Goal: Task Accomplishment & Management: Complete application form

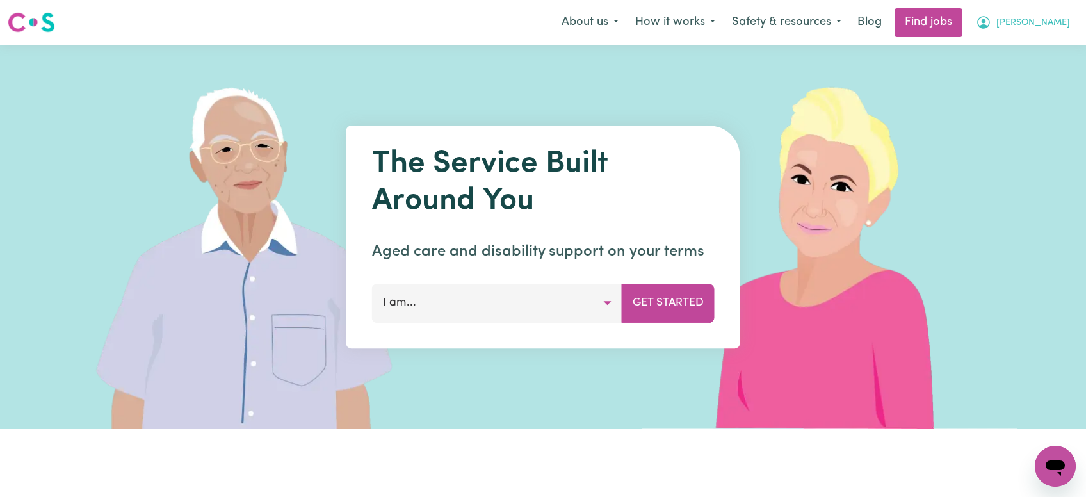
click at [1050, 23] on span "[PERSON_NAME]" at bounding box center [1033, 23] width 74 height 14
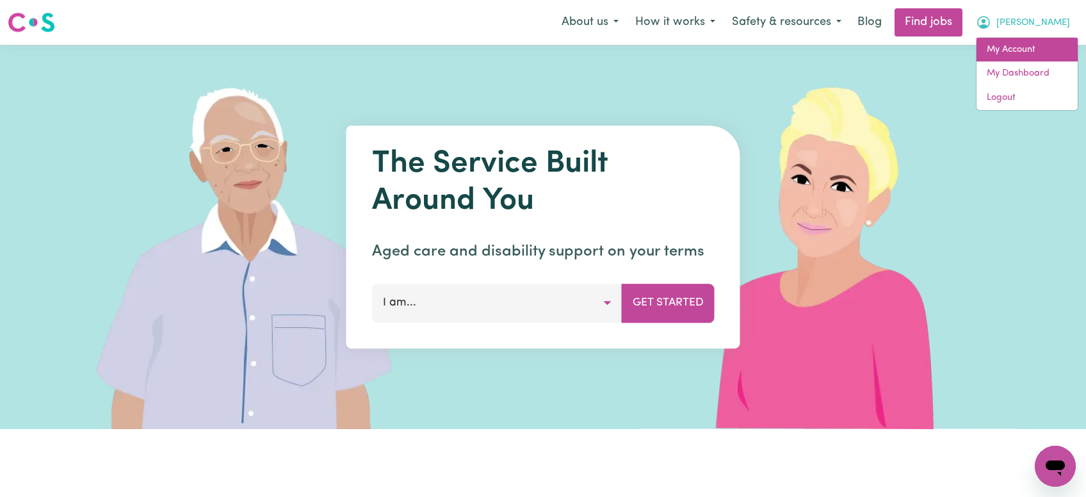
click at [1026, 56] on link "My Account" at bounding box center [1026, 50] width 101 height 24
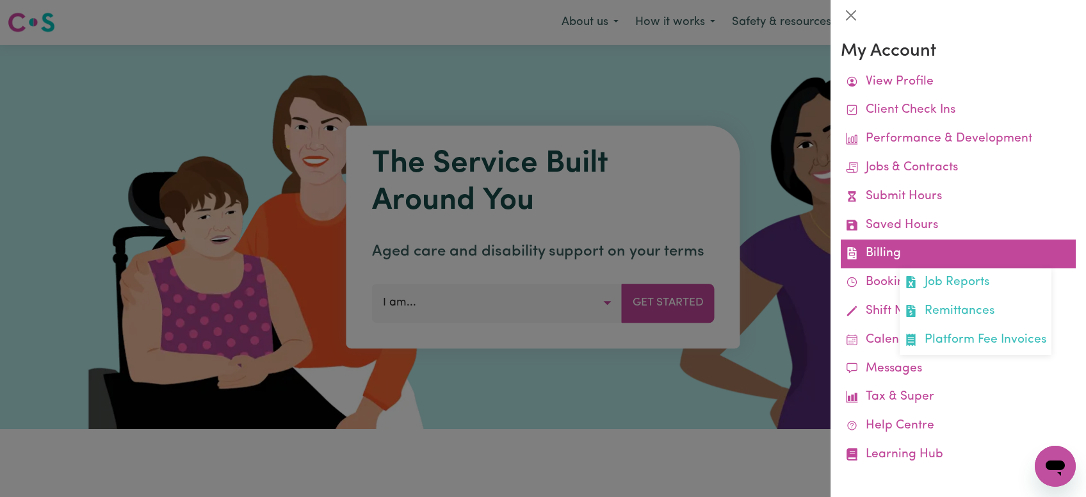
click at [887, 255] on link "Billing Job Reports Remittances Platform Fee Invoices" at bounding box center [958, 253] width 235 height 29
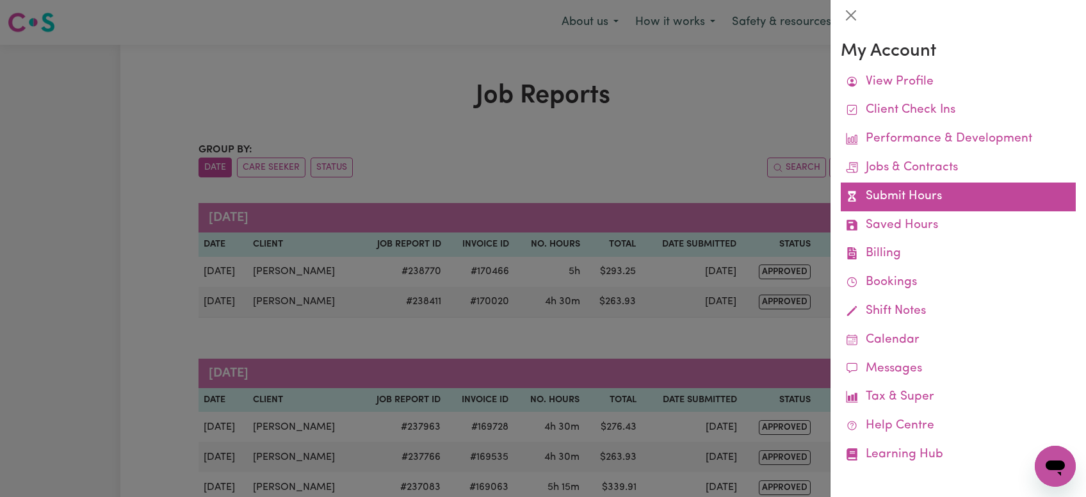
click at [888, 191] on link "Submit Hours" at bounding box center [958, 196] width 235 height 29
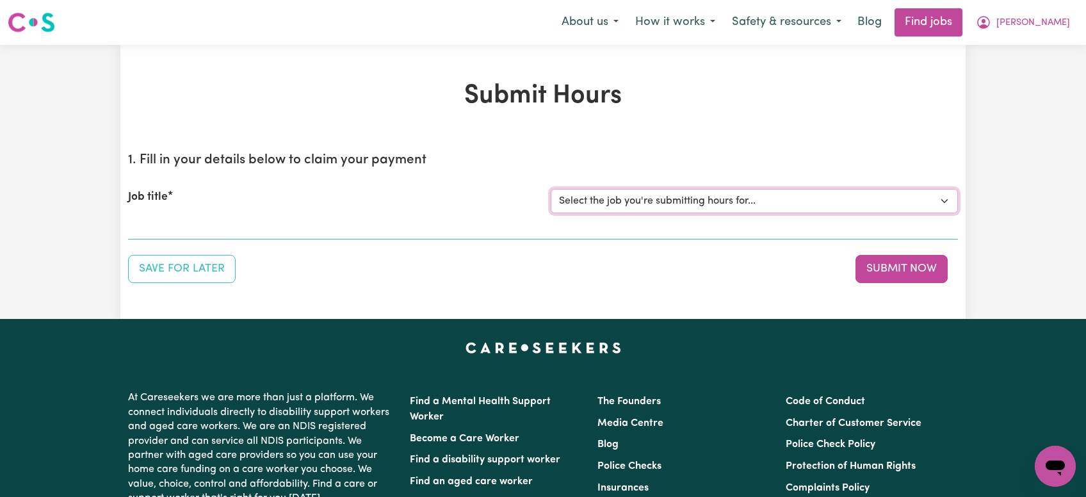
select select "11040"
click option "[[PERSON_NAME]] Support Worker Needed Every [DATE] From 2pm to 4pm - [GEOGRAPHI…" at bounding box center [0, 0] width 0 height 0
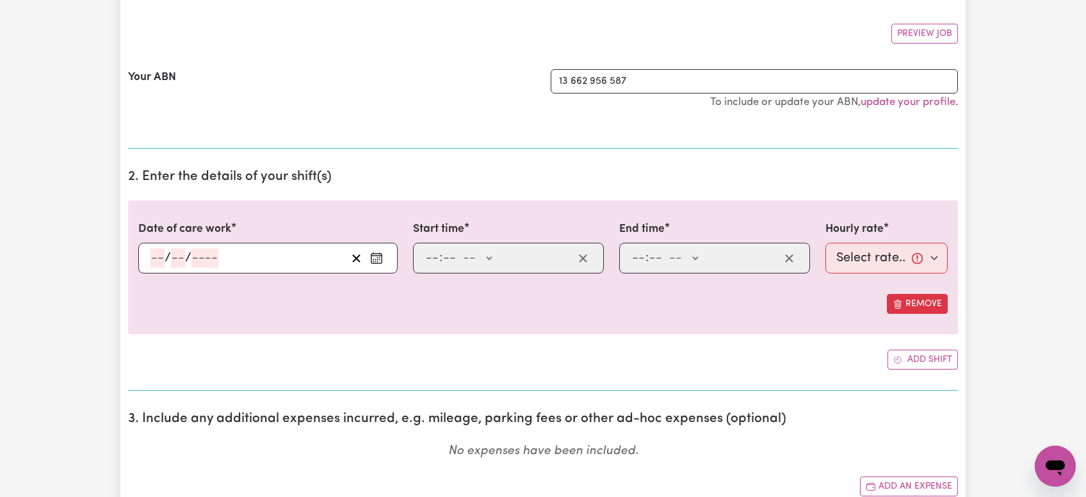
scroll to position [225, 0]
click at [154, 256] on input "number" at bounding box center [157, 258] width 14 height 19
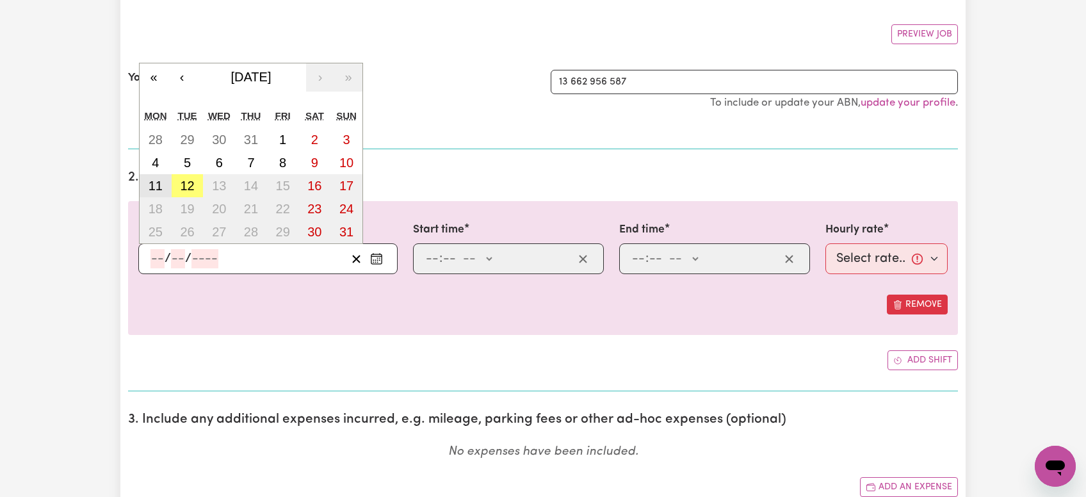
click at [161, 184] on abbr "11" at bounding box center [156, 186] width 14 height 14
type input "[DATE]"
type input "11"
type input "8"
type input "2025"
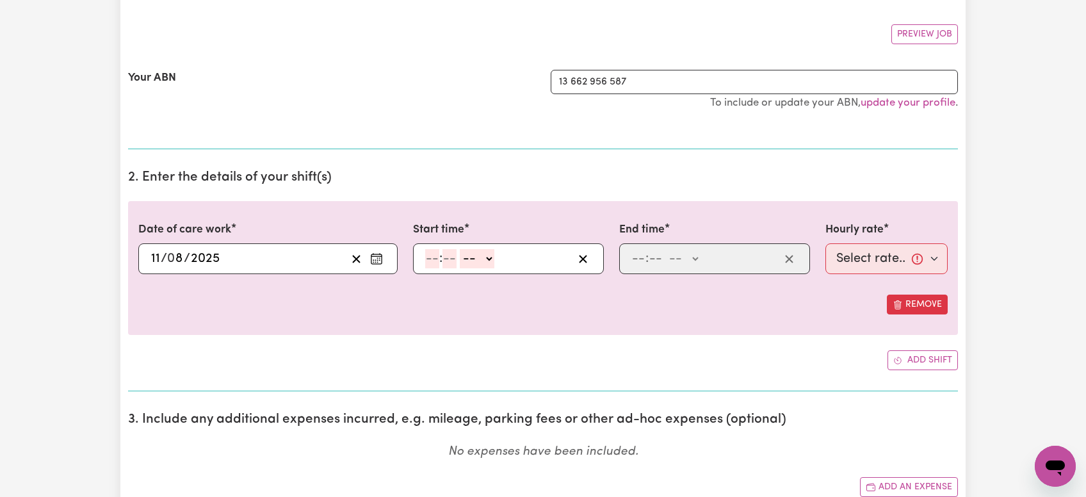
click at [430, 255] on input "number" at bounding box center [432, 258] width 14 height 19
click at [430, 255] on input "10" at bounding box center [431, 258] width 13 height 19
type input "1"
type input "0"
select select "pm"
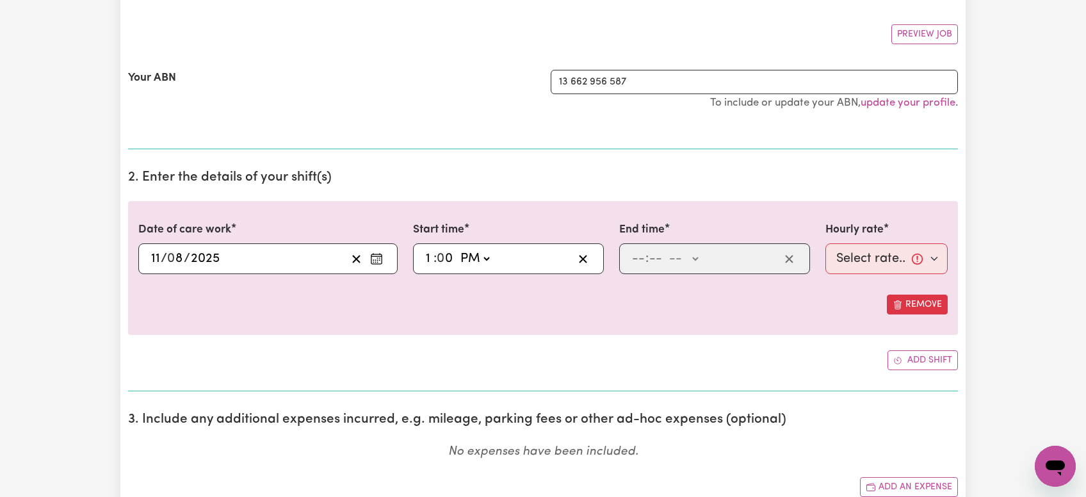
type input "13:00"
click at [633, 261] on input "number" at bounding box center [638, 258] width 14 height 19
type input "5"
type input "30"
select select "pm"
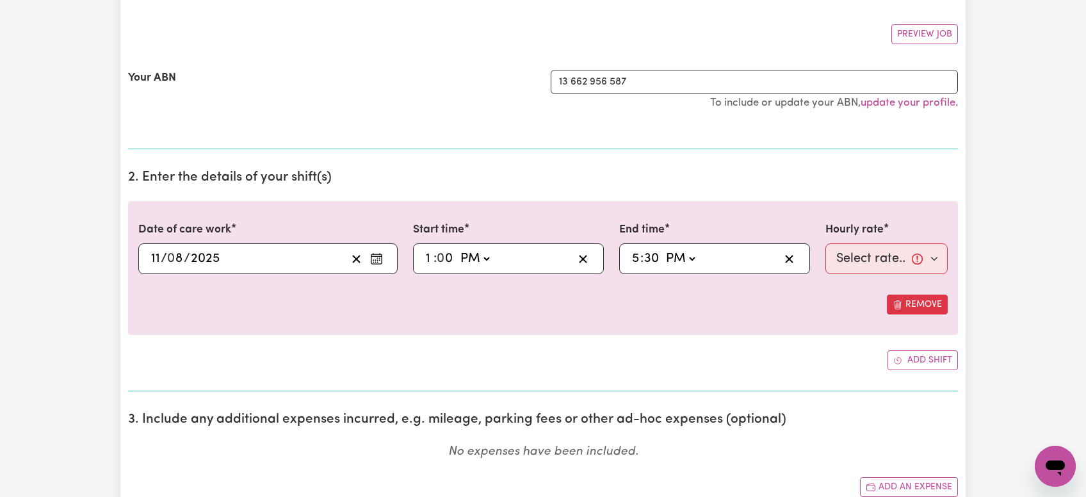
type input "17:30"
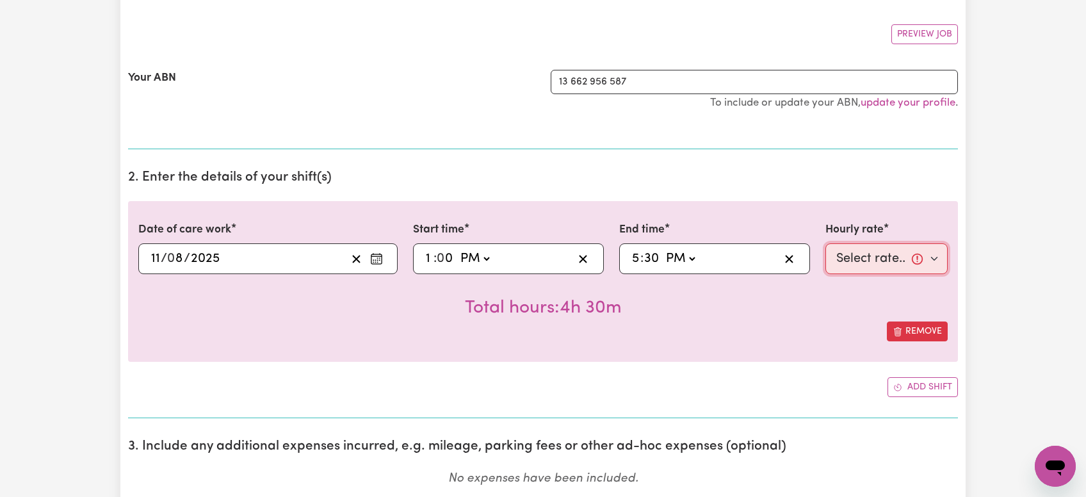
click at [825, 243] on select "Select rate... $64.45 (Weekday) $94.72 ([DATE]) $121.36 ([DATE]) $143.98 (Publi…" at bounding box center [886, 258] width 122 height 31
select select "64.45-Weekday"
click option "$64.45 (Weekday)" at bounding box center [0, 0] width 0 height 0
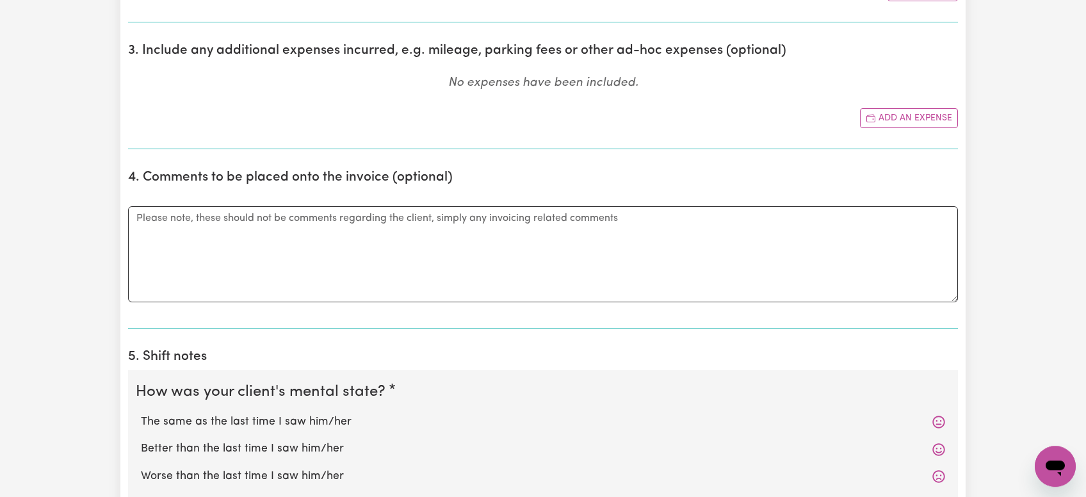
scroll to position [718, 0]
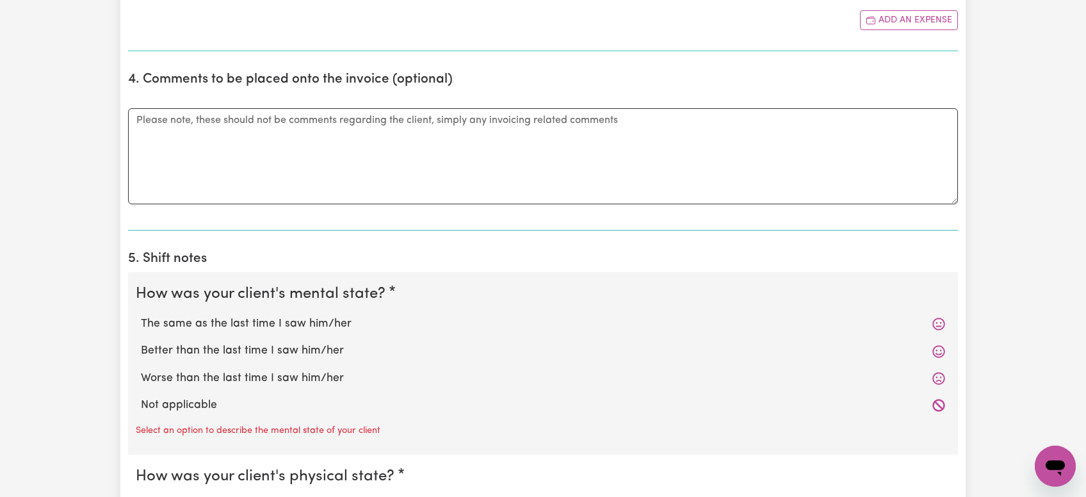
click at [260, 348] on label "Better than the last time I saw him/her" at bounding box center [543, 351] width 804 height 17
click at [141, 343] on input "Better than the last time I saw him/her" at bounding box center [140, 342] width 1 height 1
radio input "true"
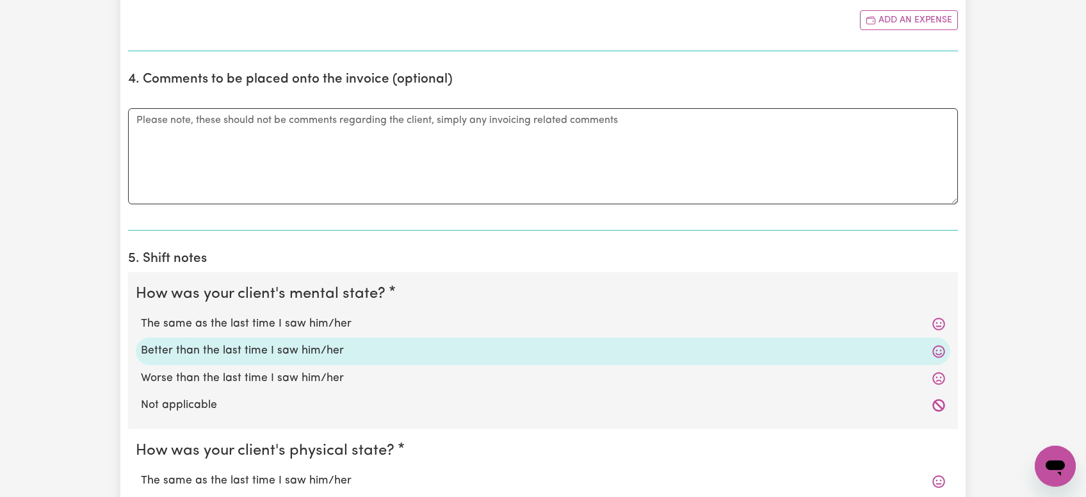
scroll to position [860, 0]
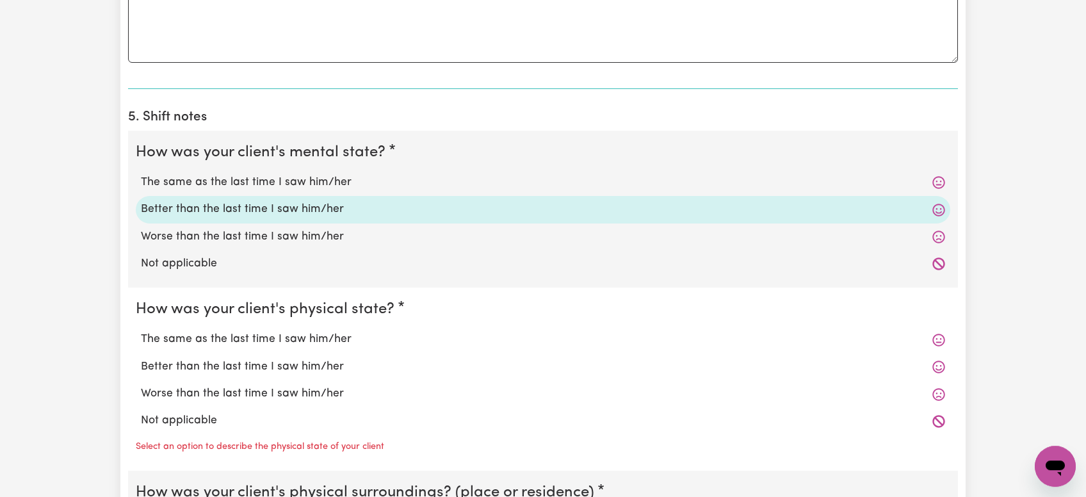
click at [243, 365] on label "Better than the last time I saw him/her" at bounding box center [543, 367] width 804 height 17
click at [141, 359] on input "Better than the last time I saw him/her" at bounding box center [140, 358] width 1 height 1
radio input "true"
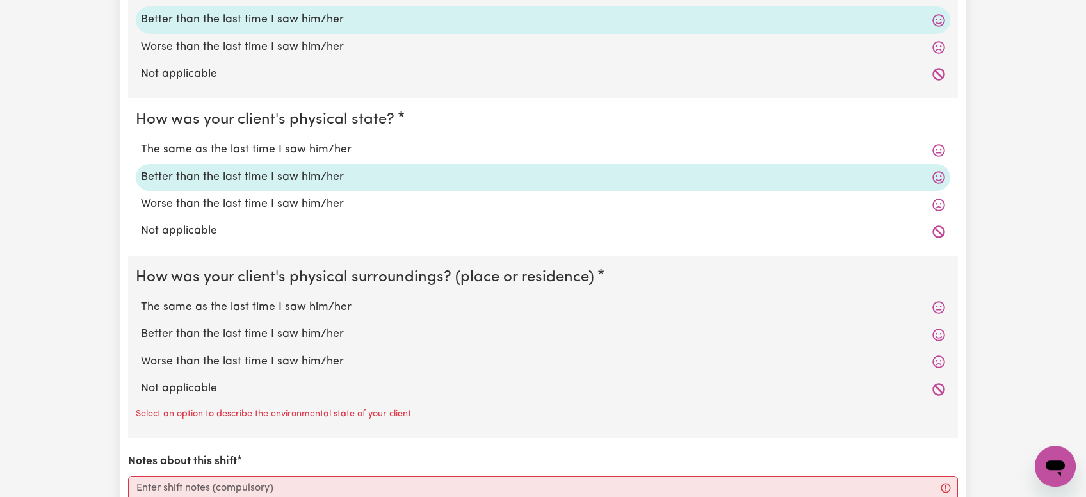
scroll to position [1050, 0]
click at [254, 302] on label "The same as the last time I saw him/her" at bounding box center [543, 306] width 804 height 17
click at [141, 298] on input "The same as the last time I saw him/her" at bounding box center [140, 298] width 1 height 1
radio input "true"
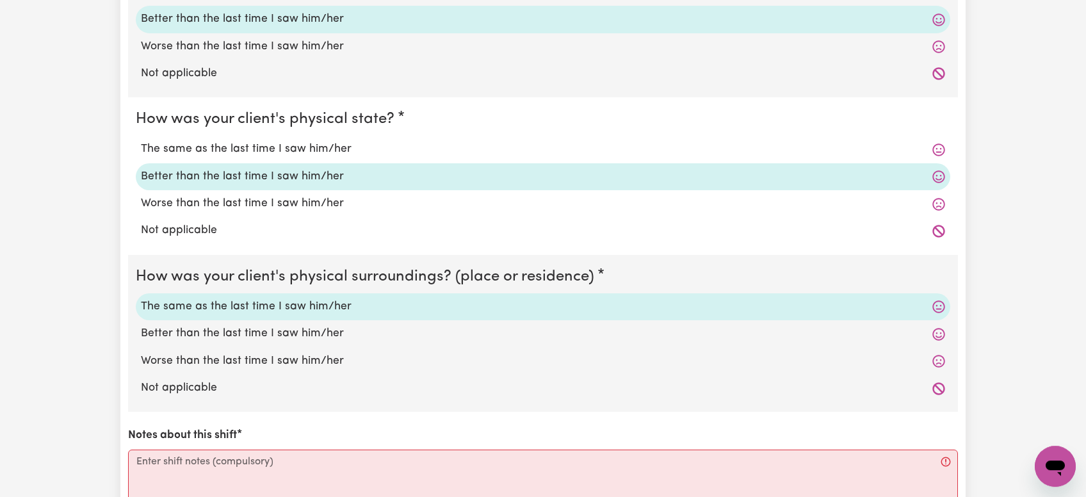
scroll to position [1236, 0]
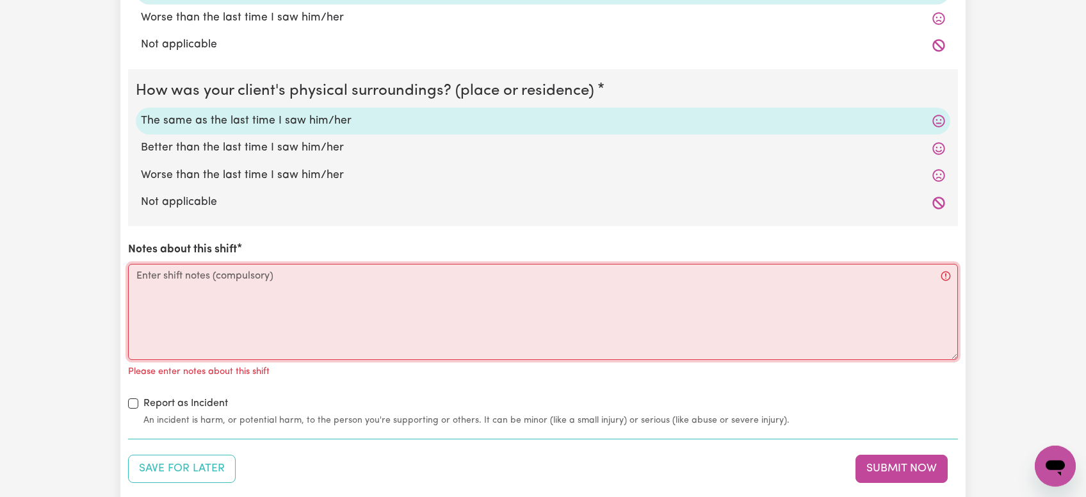
click at [254, 303] on textarea "Notes about this shift" at bounding box center [543, 312] width 830 height 96
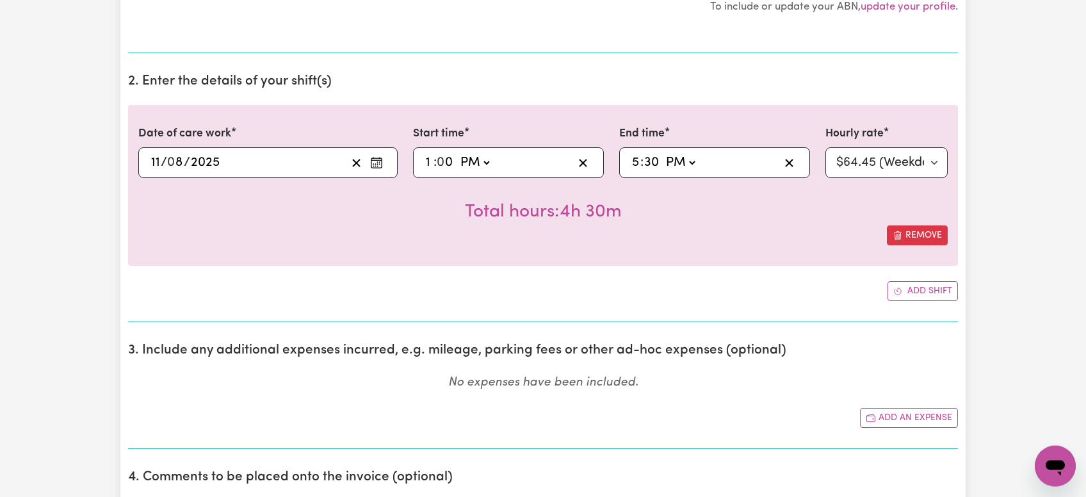
scroll to position [400, 0]
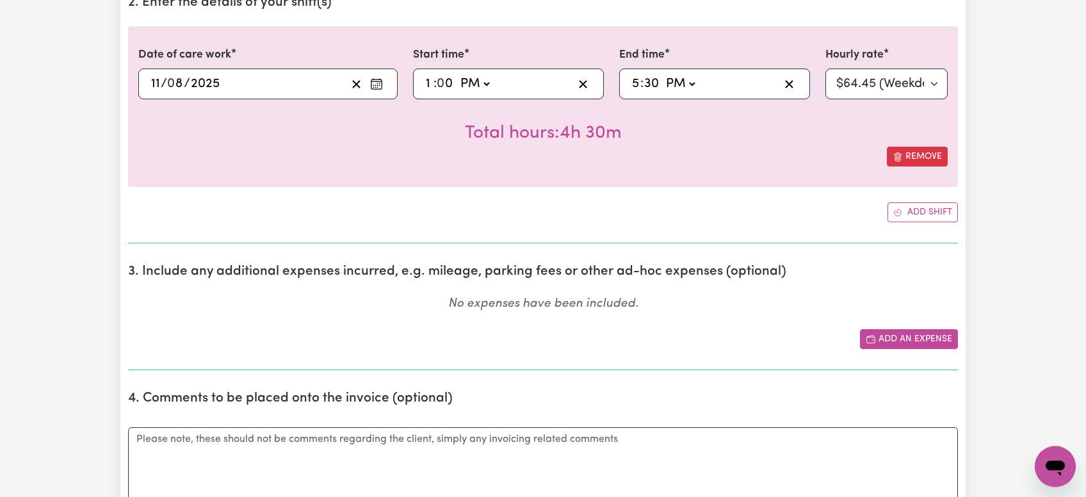
type textarea "Met with [PERSON_NAME] at his apartment. He was hungry so we decided to get som…"
click at [895, 341] on button "Add an expense" at bounding box center [909, 339] width 98 height 20
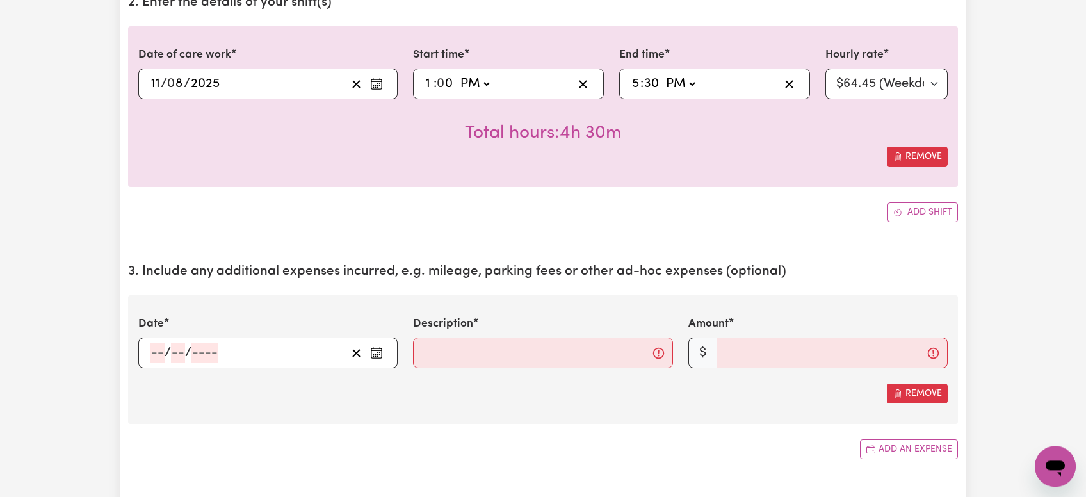
click at [159, 350] on input "number" at bounding box center [157, 352] width 14 height 19
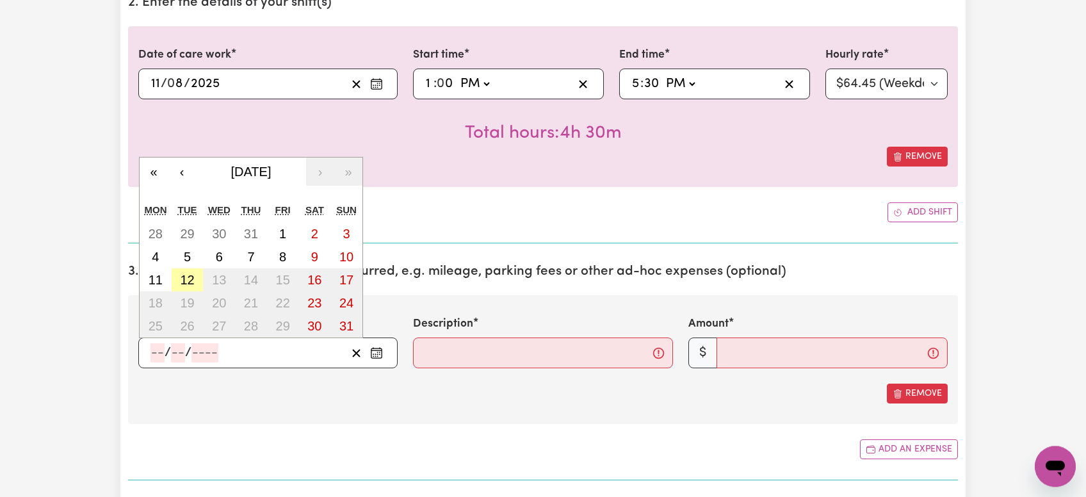
click at [191, 275] on abbr "12" at bounding box center [187, 280] width 14 height 14
type input "[DATE]"
type input "12"
type input "8"
type input "2025"
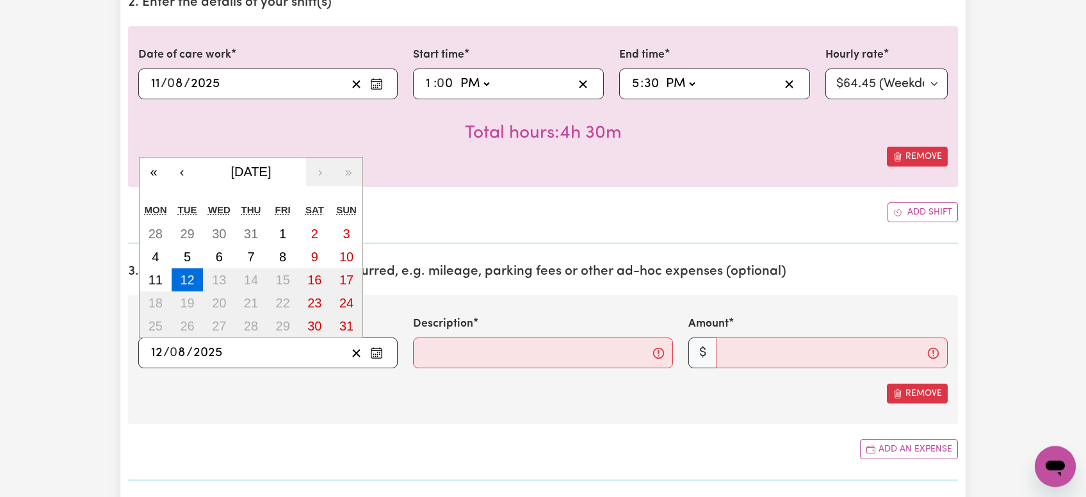
click at [157, 351] on input "12" at bounding box center [156, 352] width 13 height 19
click at [159, 280] on abbr "11" at bounding box center [156, 280] width 14 height 14
type input "[DATE]"
type input "11"
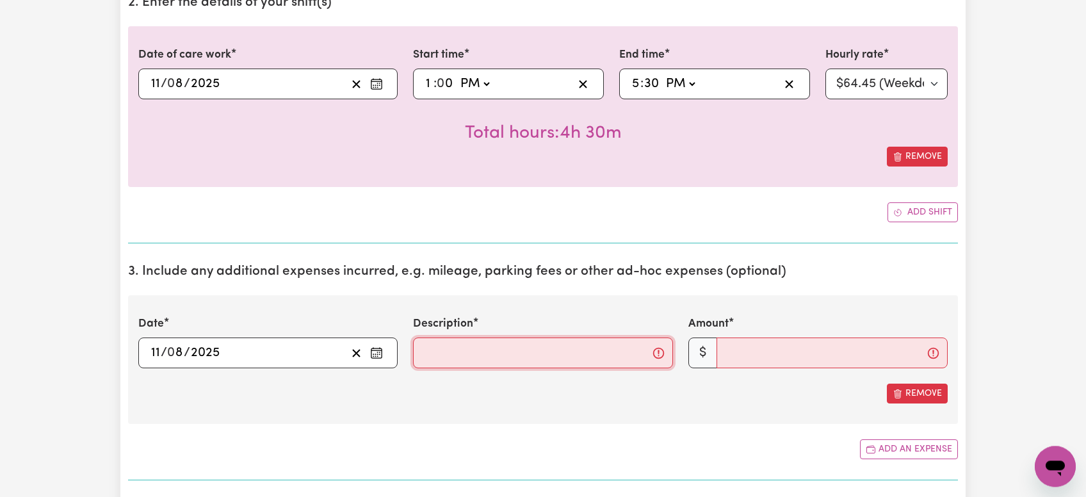
click at [480, 349] on input "Description" at bounding box center [542, 352] width 259 height 31
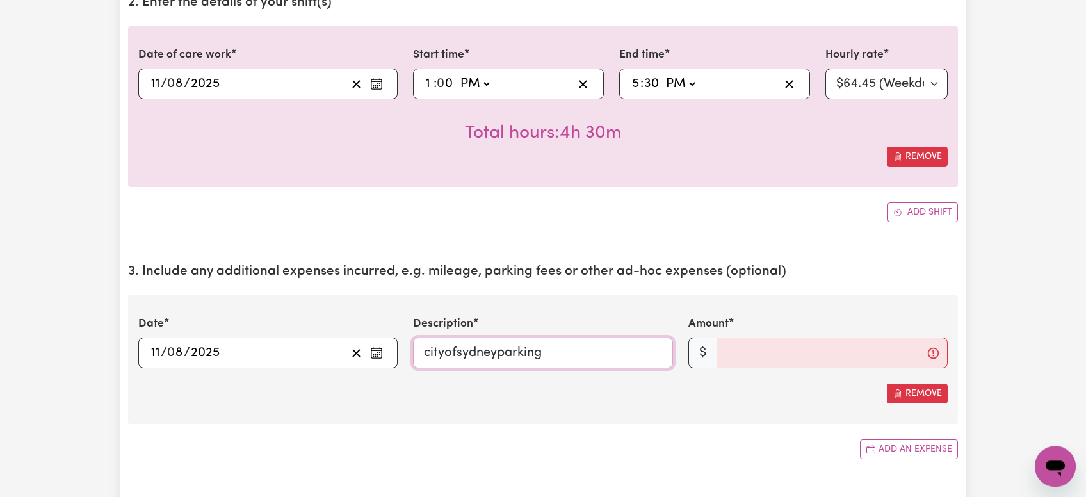
type input "cityofsydneyparking"
click at [776, 353] on input "Amount" at bounding box center [831, 352] width 231 height 31
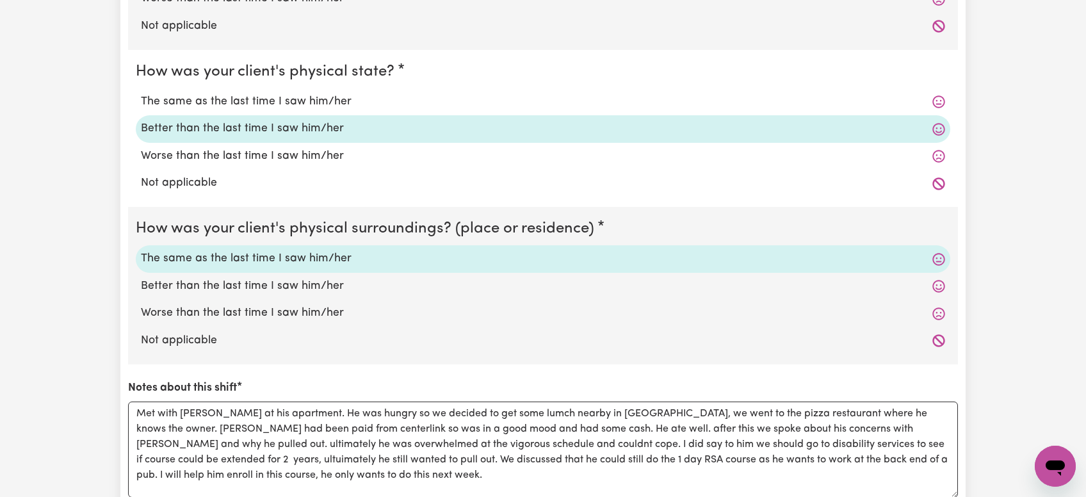
scroll to position [1346, 0]
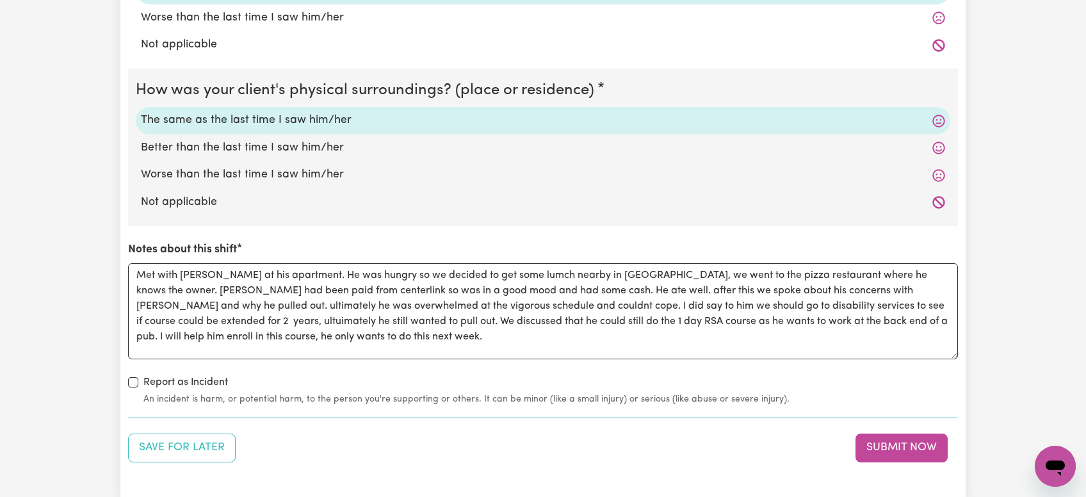
type input "6.40"
click at [542, 291] on textarea "Met with [PERSON_NAME] at his apartment. He was hungry so we decided to get som…" at bounding box center [543, 311] width 830 height 96
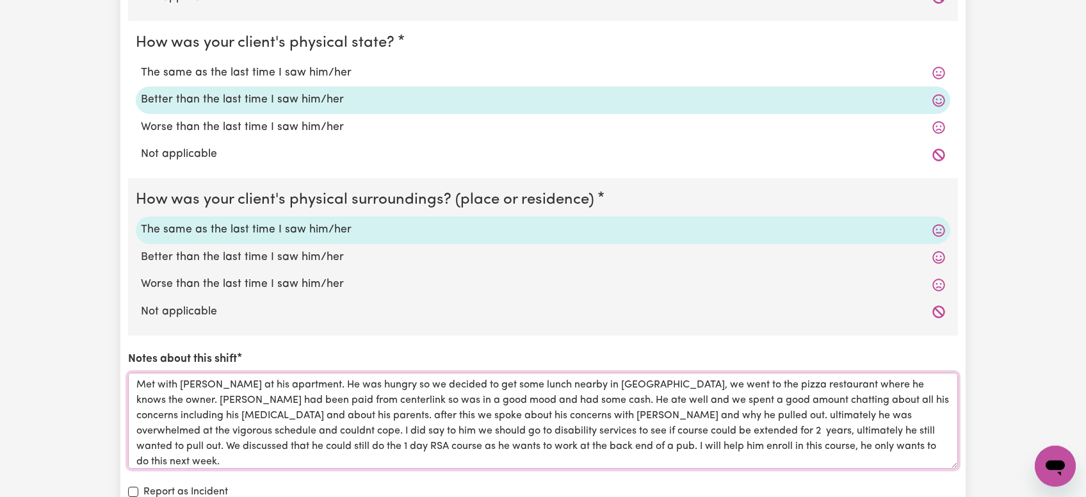
scroll to position [1319, 0]
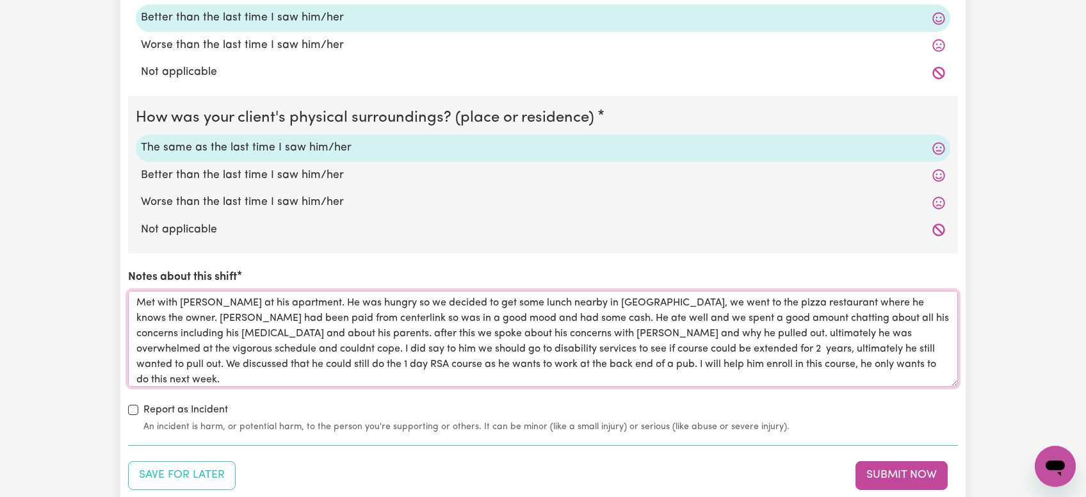
click at [773, 362] on textarea "Met with [PERSON_NAME] at his apartment. He was hungry so we decided to get som…" at bounding box center [543, 339] width 830 height 96
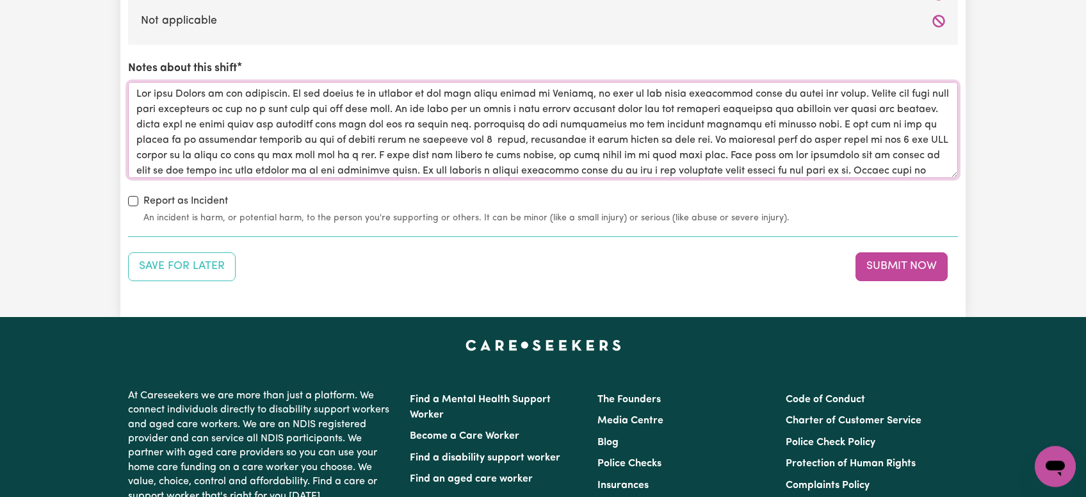
scroll to position [1529, 0]
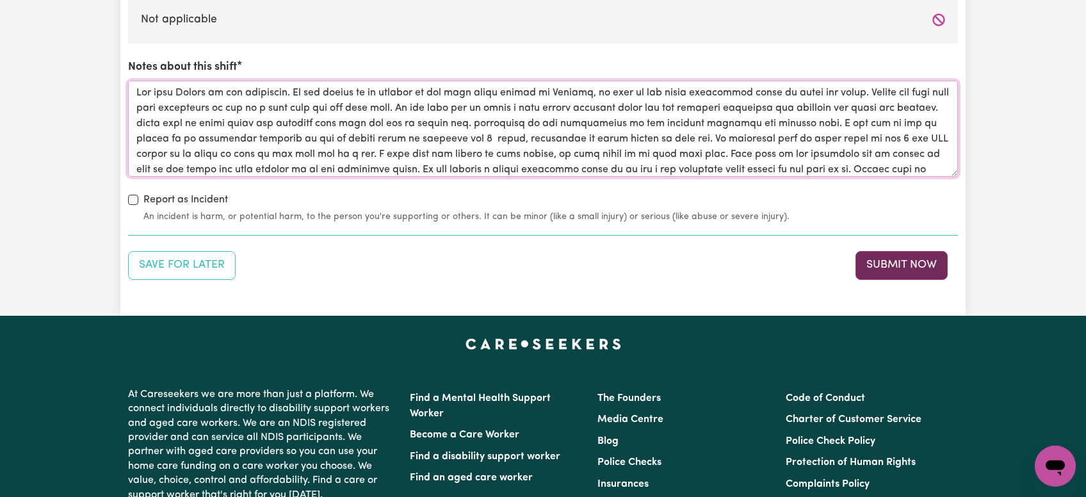
type textarea "Met with [PERSON_NAME] at his apartment. He was hungry so we decided to get som…"
click at [893, 266] on button "Submit Now" at bounding box center [901, 265] width 92 height 28
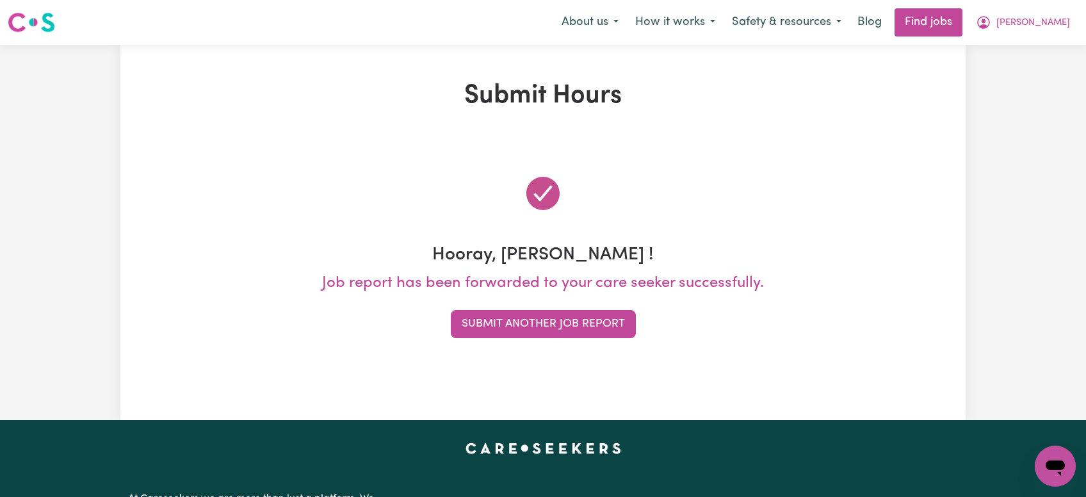
scroll to position [0, 0]
